Goal: Task Accomplishment & Management: Manage account settings

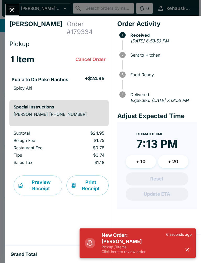
click at [186, 250] on icon "button" at bounding box center [187, 250] width 6 height 6
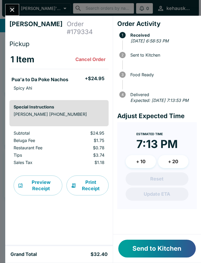
click at [160, 240] on button "Send to Kitchen" at bounding box center [156, 249] width 77 height 18
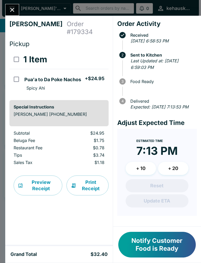
click at [152, 254] on button "Notify Customer Food is Ready" at bounding box center [156, 245] width 77 height 26
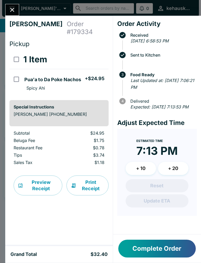
click at [176, 175] on button "+ 20" at bounding box center [173, 168] width 30 height 13
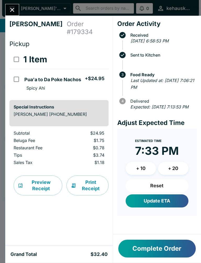
click at [140, 174] on button "+ 10" at bounding box center [141, 168] width 30 height 13
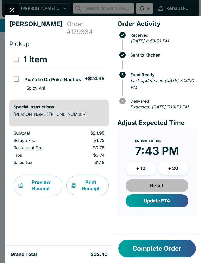
click at [160, 186] on button "Reset" at bounding box center [157, 185] width 63 height 13
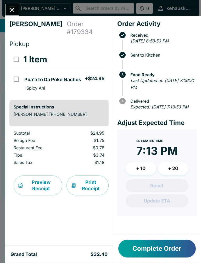
click at [143, 174] on button "+ 10" at bounding box center [141, 168] width 30 height 13
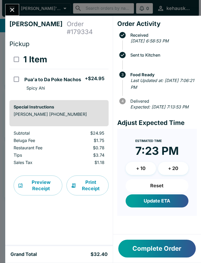
click at [159, 207] on button "Update ETA" at bounding box center [157, 200] width 63 height 13
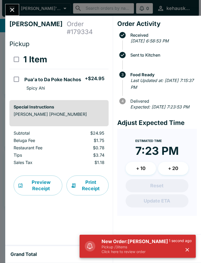
click at [132, 253] on p "Click here to review order" at bounding box center [135, 251] width 67 height 5
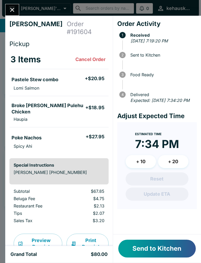
click at [165, 246] on button "Send to Kitchen" at bounding box center [156, 249] width 77 height 18
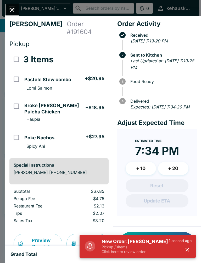
click at [121, 244] on h5 "New Order: [PERSON_NAME]" at bounding box center [135, 241] width 67 height 6
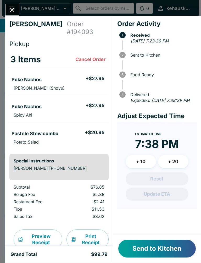
click at [159, 241] on button "Send to Kitchen" at bounding box center [156, 249] width 77 height 18
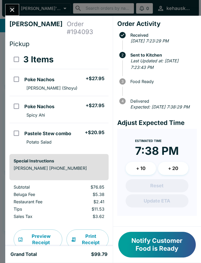
click at [91, 229] on button "Print Receipt" at bounding box center [87, 239] width 42 height 20
click at [177, 173] on button "+ 20" at bounding box center [173, 168] width 30 height 13
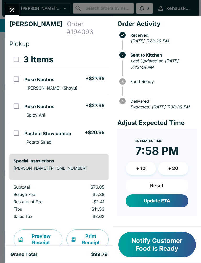
click at [149, 175] on button "+ 10" at bounding box center [141, 168] width 30 height 13
click at [163, 188] on button "Reset" at bounding box center [157, 185] width 63 height 13
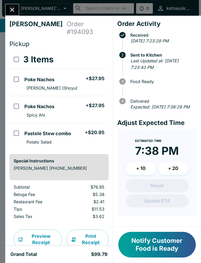
click at [147, 175] on button "+ 10" at bounding box center [141, 168] width 30 height 13
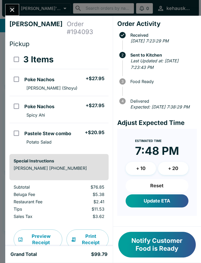
click at [169, 204] on button "Update ETA" at bounding box center [157, 200] width 63 height 13
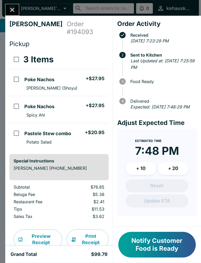
click at [14, 12] on icon "Close" at bounding box center [12, 9] width 7 height 7
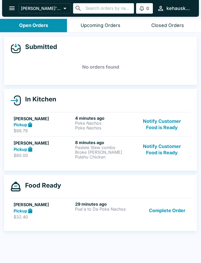
click at [102, 217] on div "29 minutes ago Pua'a to Da Poke Nachos" at bounding box center [104, 210] width 59 height 18
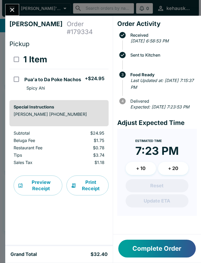
click at [18, 9] on button "Close" at bounding box center [11, 9] width 13 height 11
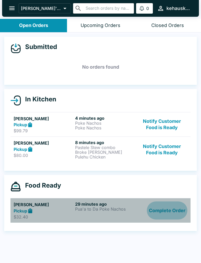
click at [177, 207] on button "Complete Order" at bounding box center [167, 210] width 41 height 18
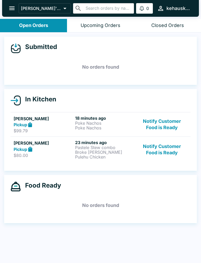
click at [80, 167] on div "In Kitchen [PERSON_NAME] Pickup $99.79 18 minutes ago Poke Nachos Poke Nachos N…" at bounding box center [100, 130] width 193 height 82
click at [85, 156] on p "Broke [PERSON_NAME] Pulehu Chicken" at bounding box center [104, 154] width 59 height 9
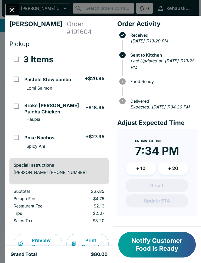
scroll to position [3, 0]
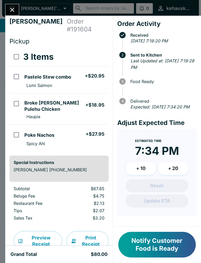
click at [13, 12] on icon "Close" at bounding box center [12, 9] width 7 height 7
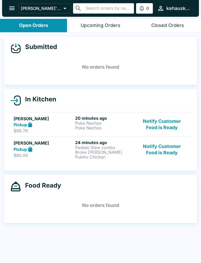
click at [179, 148] on button "Notify Customer Food is Ready" at bounding box center [162, 149] width 51 height 19
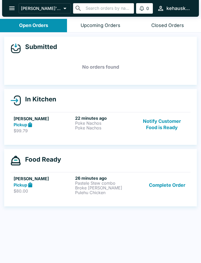
click at [162, 128] on button "Notify Customer Food is Ready" at bounding box center [162, 124] width 51 height 18
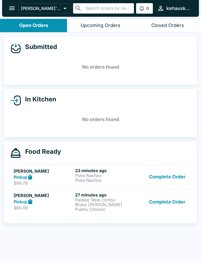
click at [165, 204] on button "Complete Order" at bounding box center [167, 201] width 41 height 19
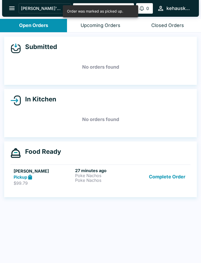
click at [122, 186] on link "[PERSON_NAME] Pickup $99.79 27 minutes ago Poke Nachos Poke Nachos Complete Ord…" at bounding box center [100, 176] width 180 height 25
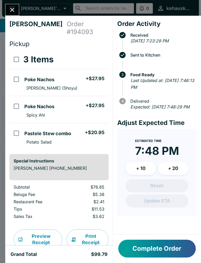
click at [16, 14] on button "Close" at bounding box center [11, 9] width 13 height 11
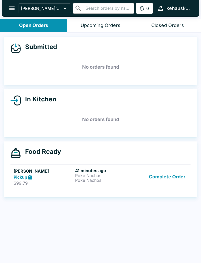
click at [92, 187] on link "[PERSON_NAME] Pickup $99.79 41 minutes ago Poke Nachos Poke Nachos Complete Ord…" at bounding box center [100, 176] width 180 height 25
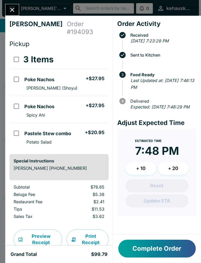
click at [149, 251] on button "Complete Order" at bounding box center [156, 249] width 77 height 18
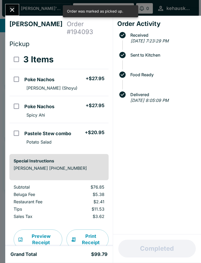
click at [7, 12] on button "Close" at bounding box center [11, 9] width 13 height 11
